Goal: Transaction & Acquisition: Purchase product/service

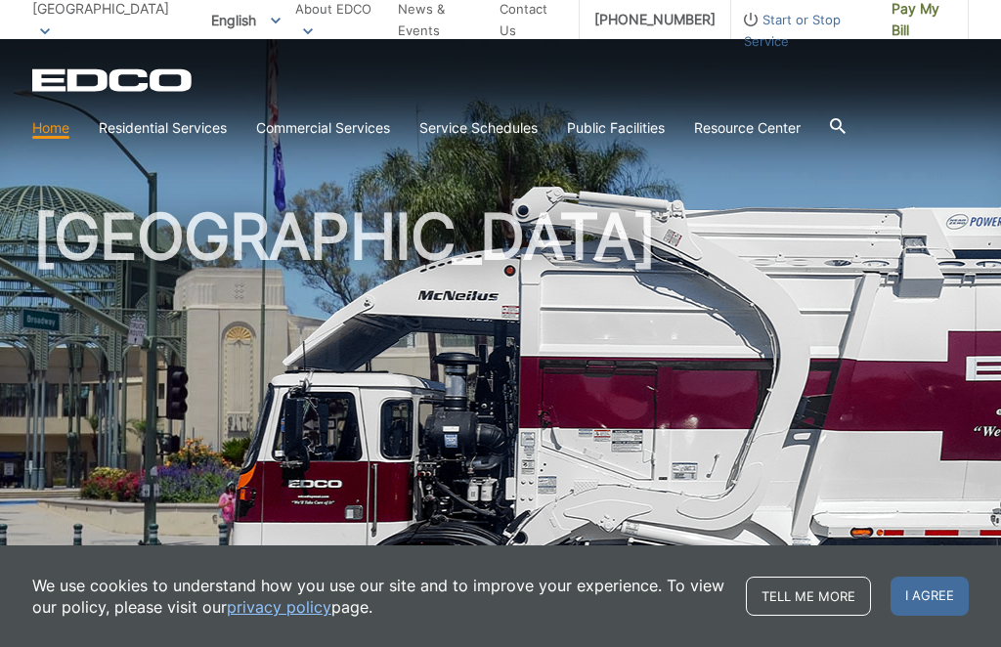
click at [891, 20] on span "Pay My Bill" at bounding box center [922, 19] width 62 height 43
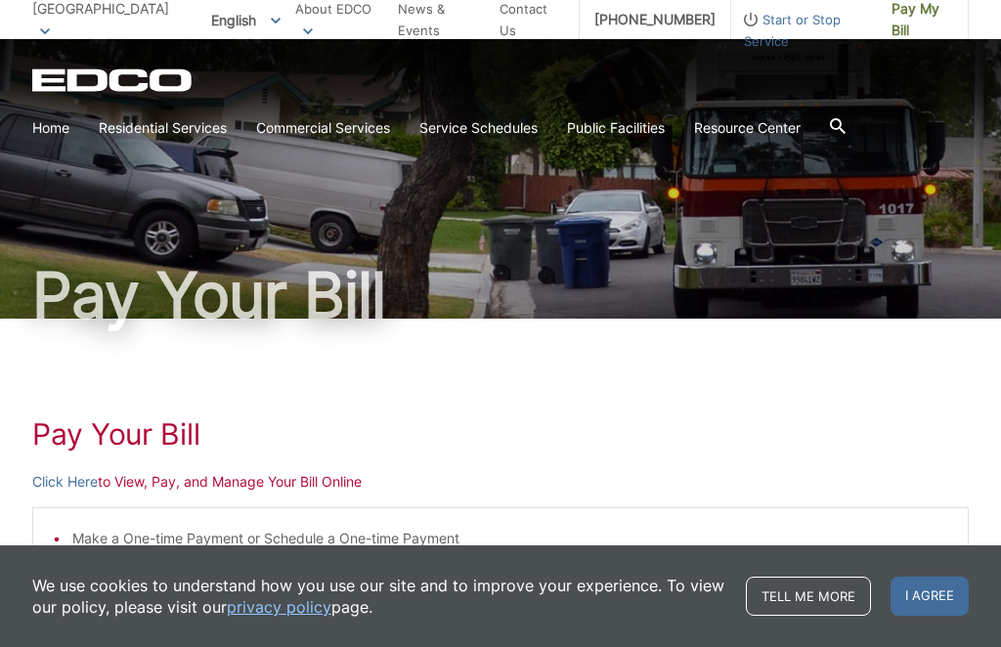
scroll to position [47, 0]
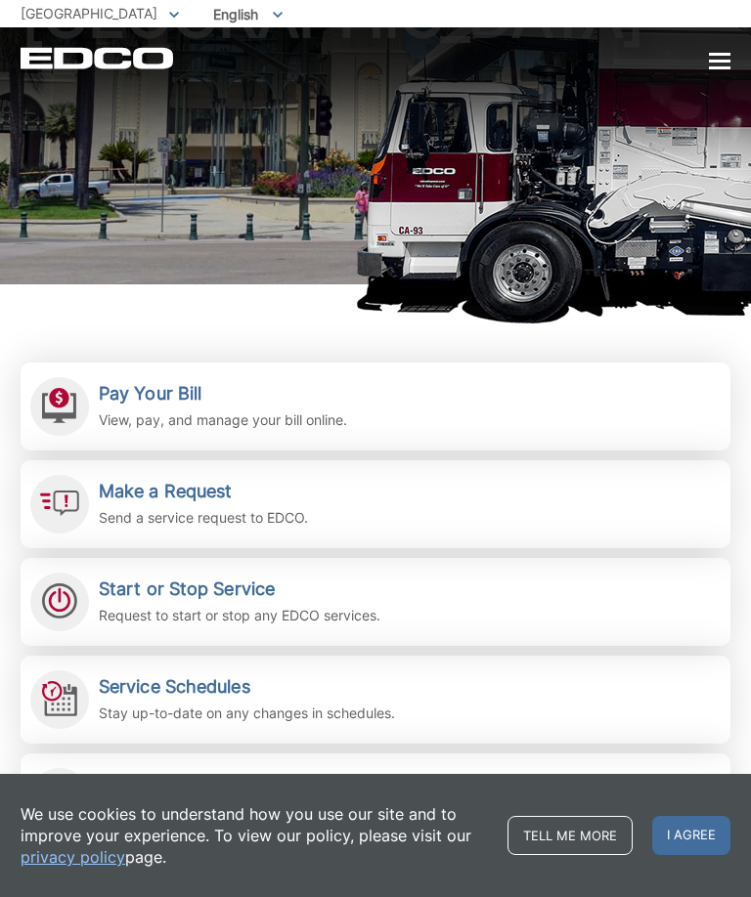
scroll to position [119, 0]
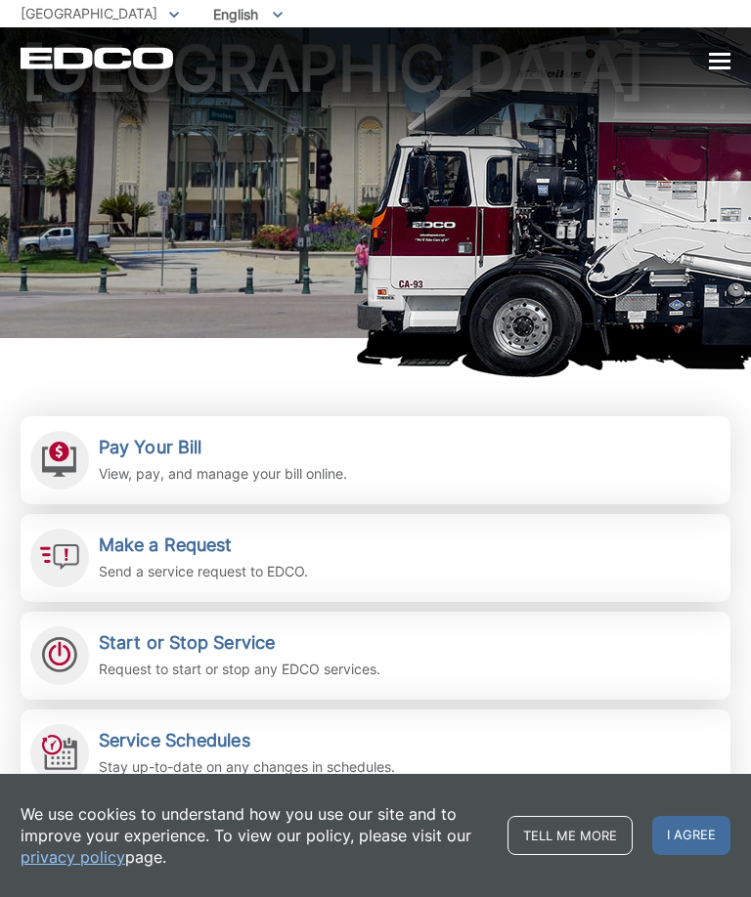
click at [738, 646] on div "We use cookies to understand how you use our site and to improve your experienc…" at bounding box center [375, 835] width 751 height 123
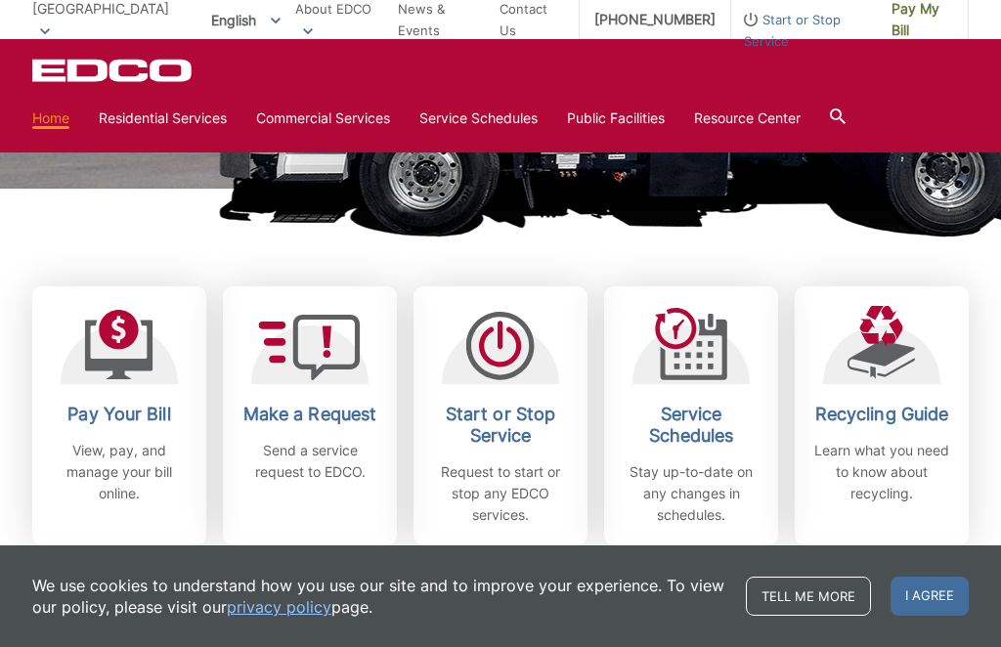
scroll to position [441, 0]
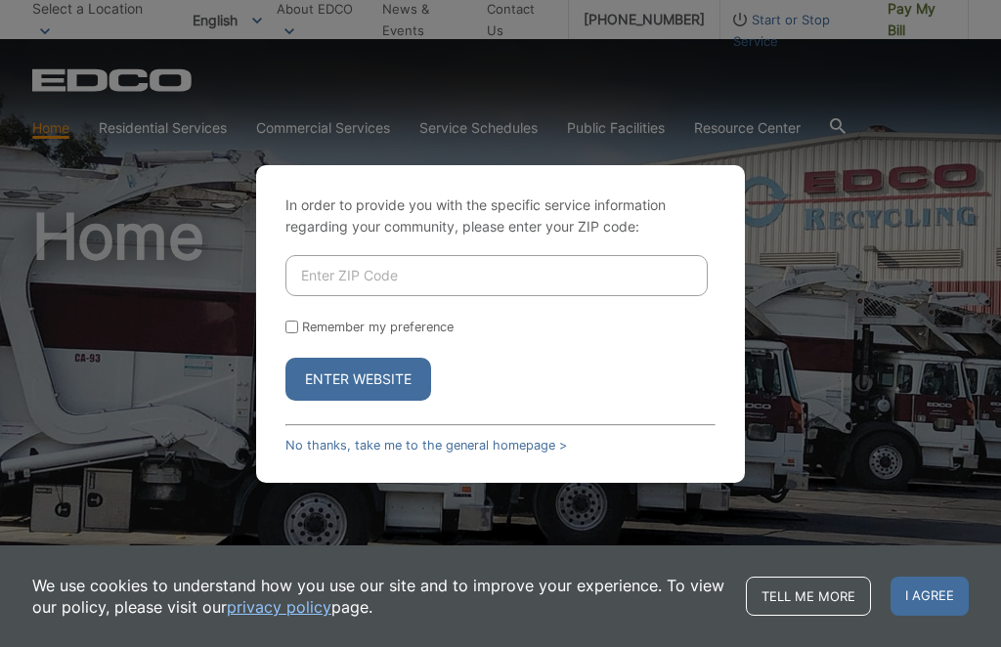
click at [561, 295] on input "Enter ZIP Code" at bounding box center [496, 275] width 422 height 41
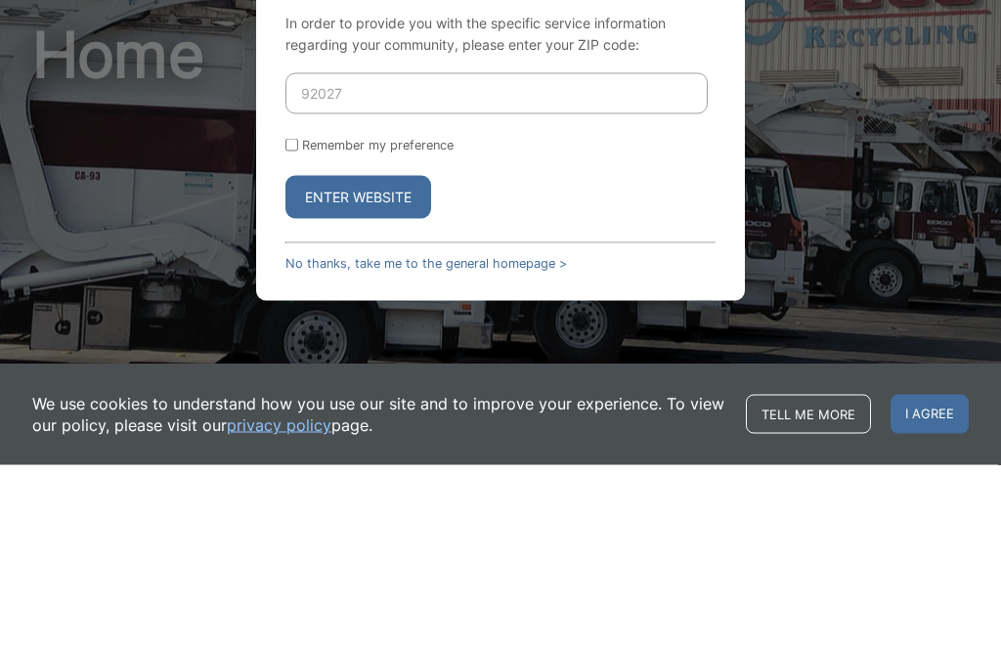
type input "92027"
click at [298, 321] on input "Remember my preference" at bounding box center [291, 327] width 13 height 13
checkbox input "true"
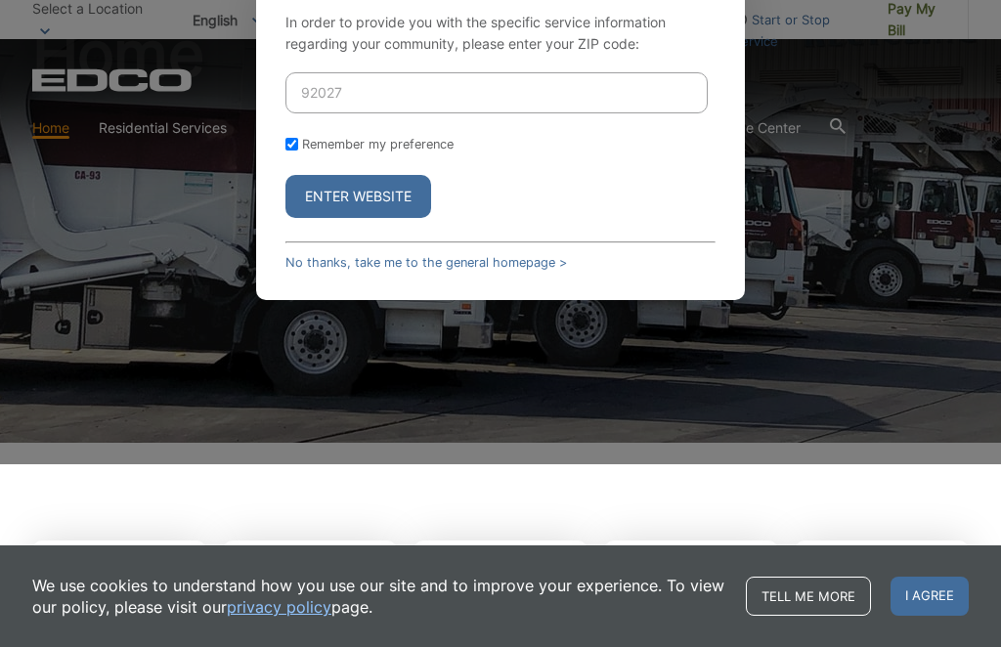
click at [326, 218] on button "Enter Website" at bounding box center [358, 196] width 146 height 43
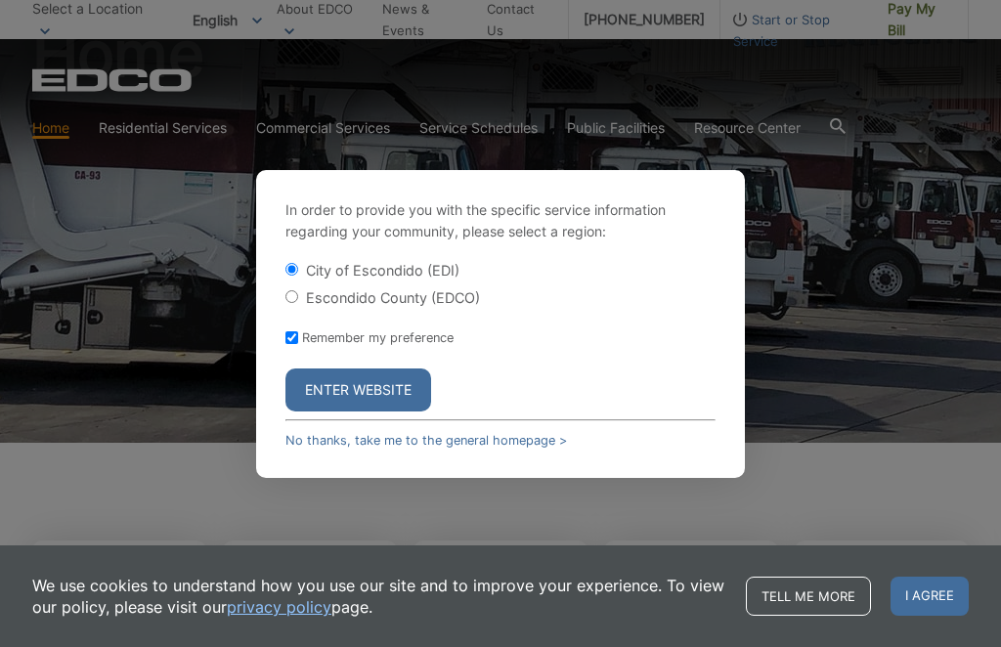
scroll to position [0, 0]
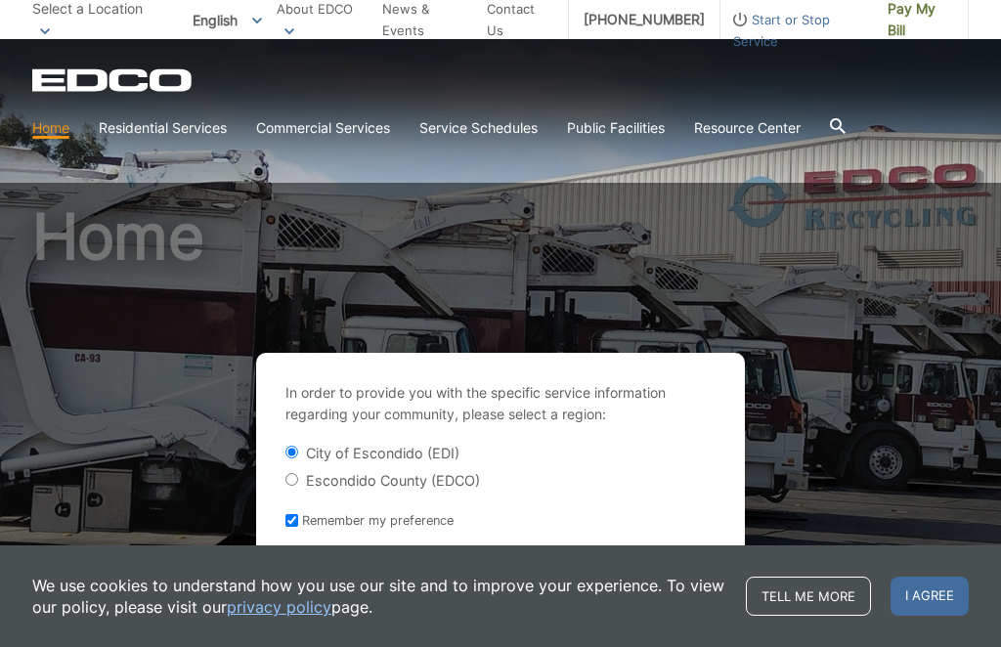
click at [287, 486] on input "Escondido County (EDCO)" at bounding box center [291, 479] width 13 height 13
radio input "true"
click at [950, 599] on span "I agree" at bounding box center [929, 596] width 78 height 39
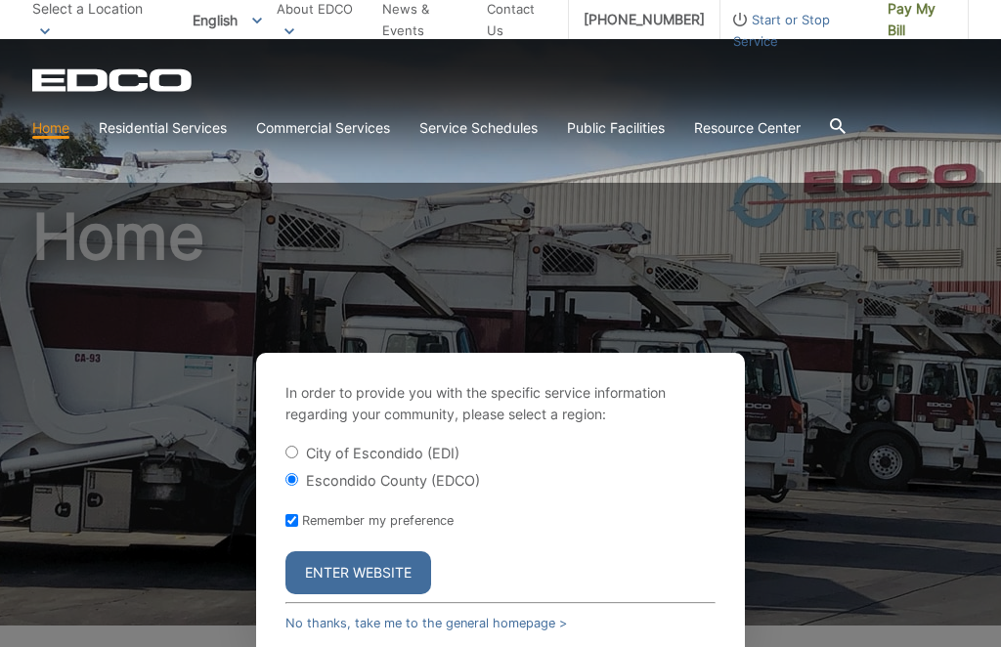
click at [343, 585] on button "Enter Website" at bounding box center [358, 572] width 146 height 43
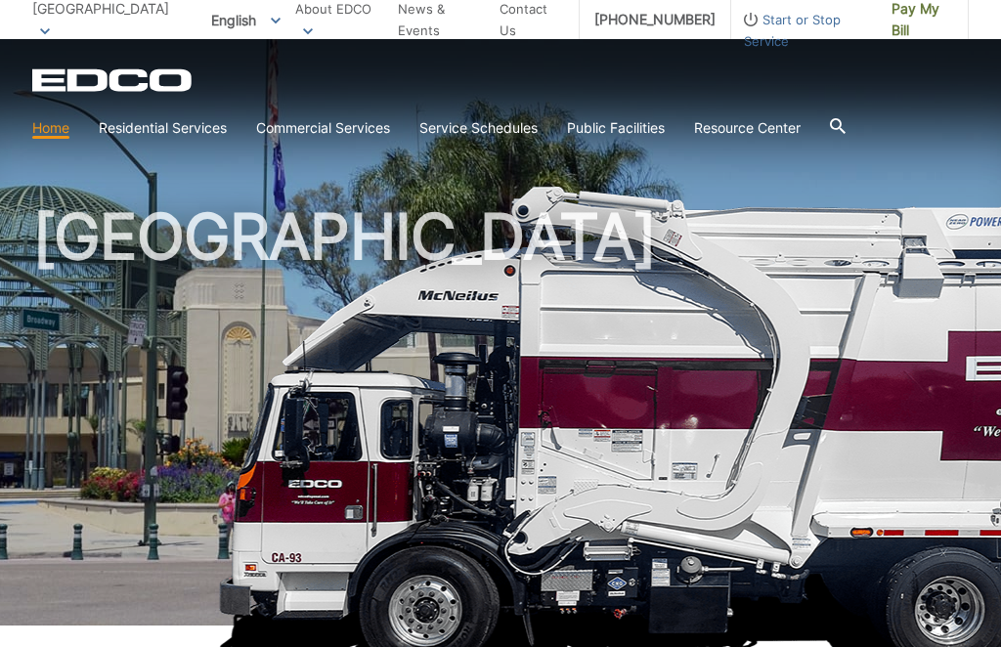
click at [899, 13] on span "Pay My Bill" at bounding box center [922, 19] width 62 height 43
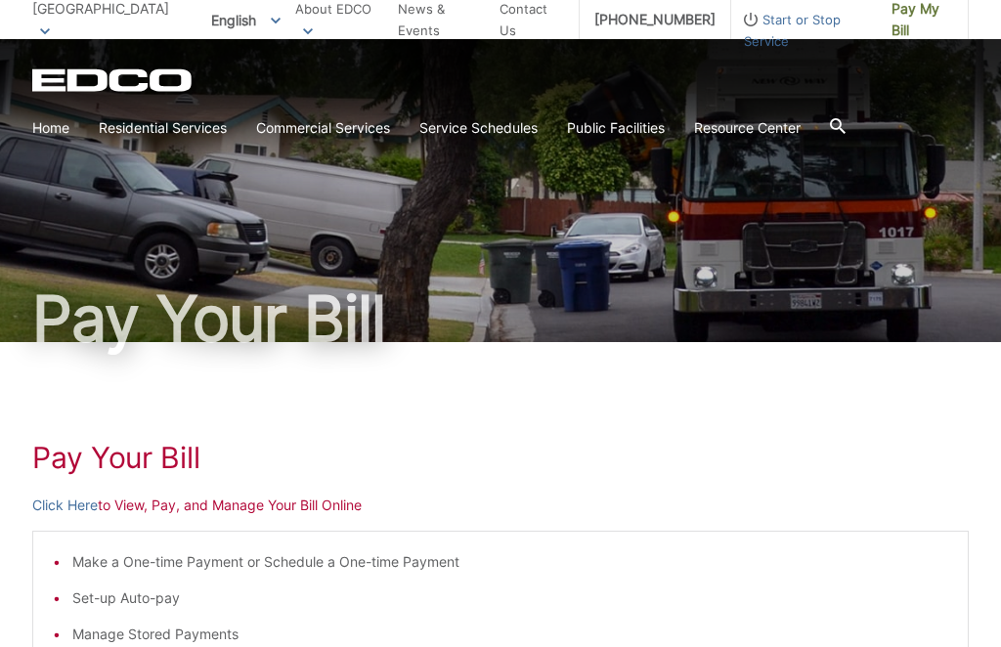
click at [64, 504] on link "Click Here" at bounding box center [64, 506] width 65 height 22
